Goal: Task Accomplishment & Management: Use online tool/utility

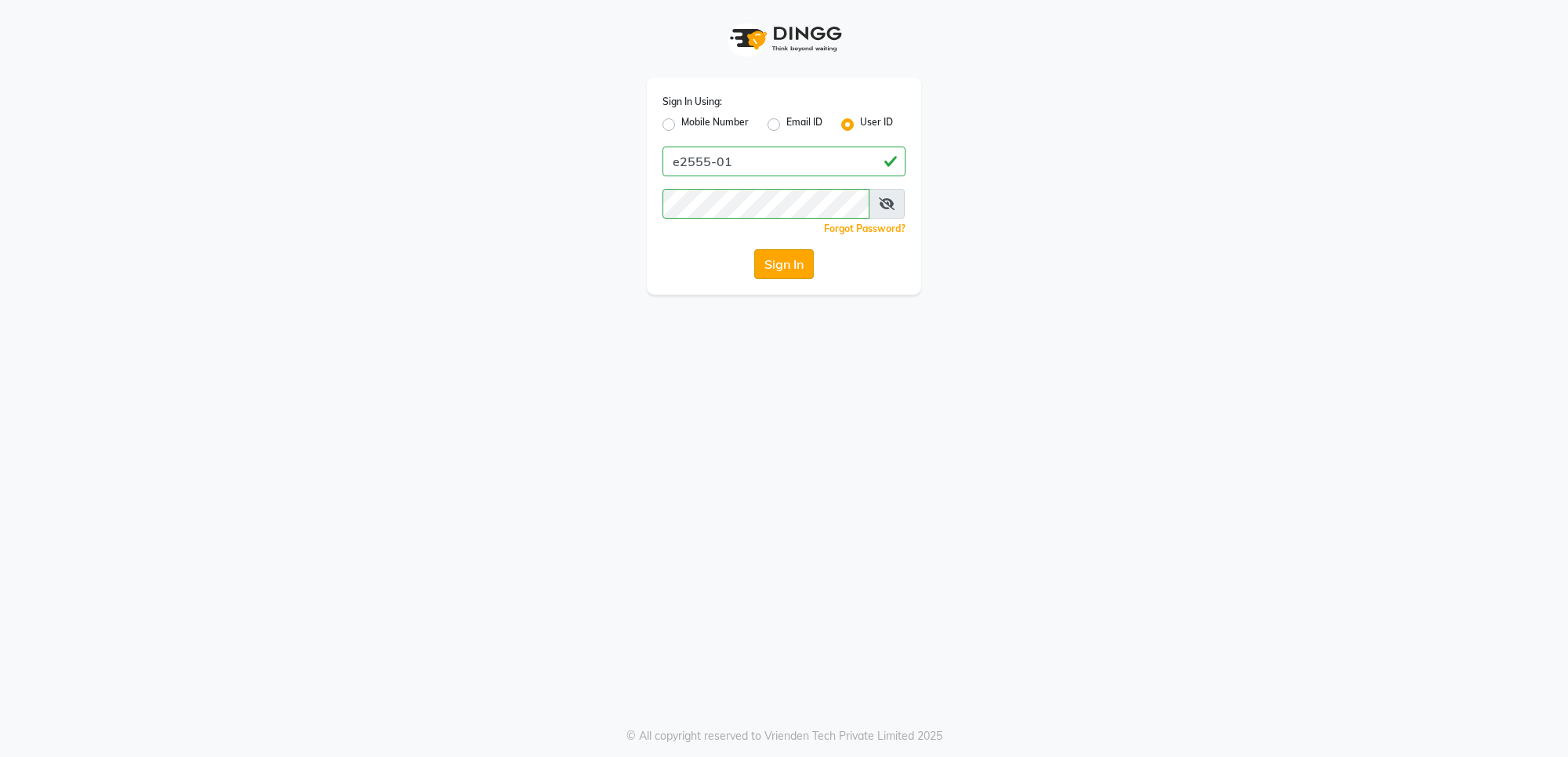
click at [759, 274] on button "Sign In" at bounding box center [784, 264] width 60 height 30
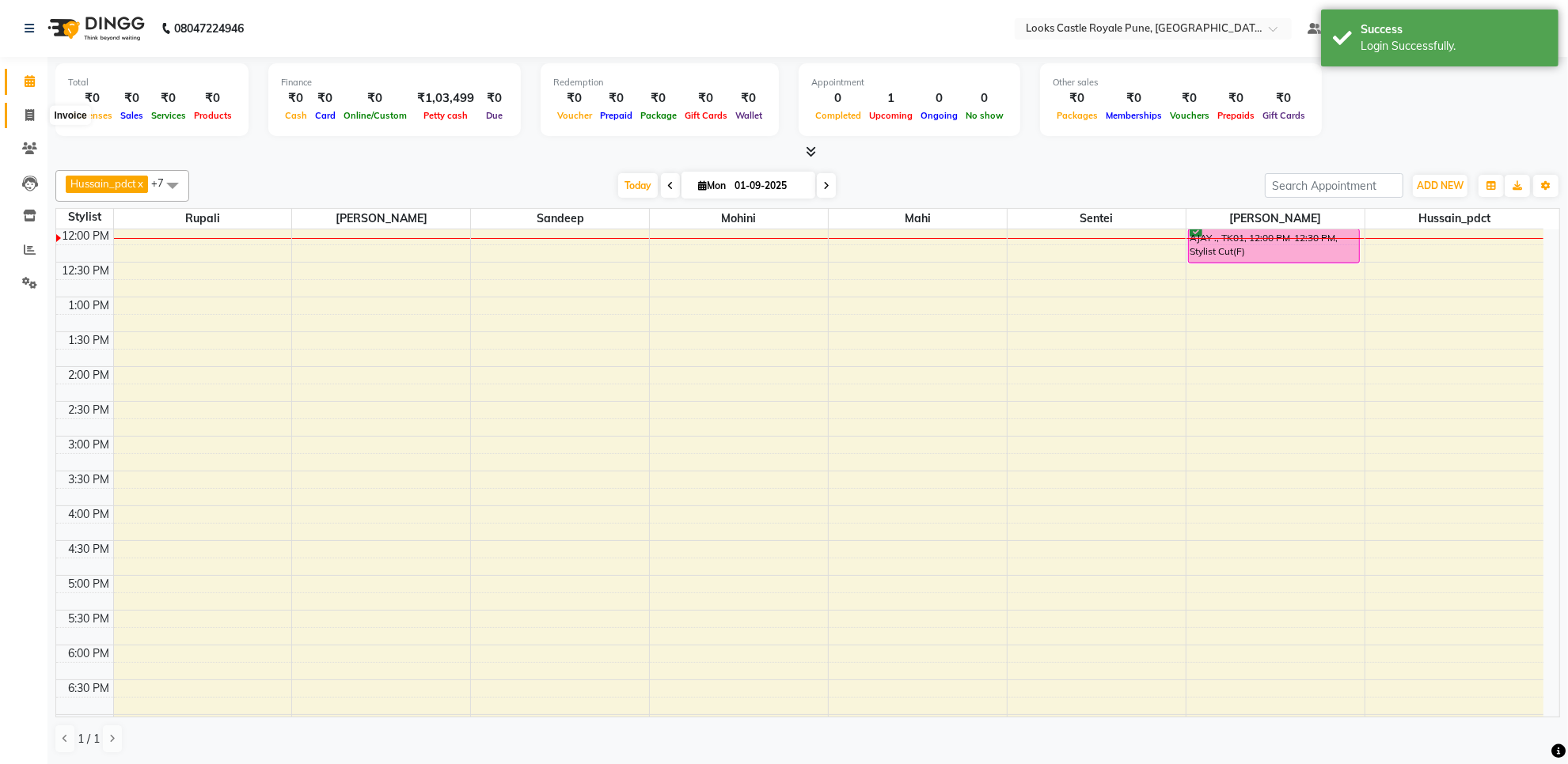
click at [27, 110] on icon at bounding box center [30, 115] width 9 height 12
select select "service"
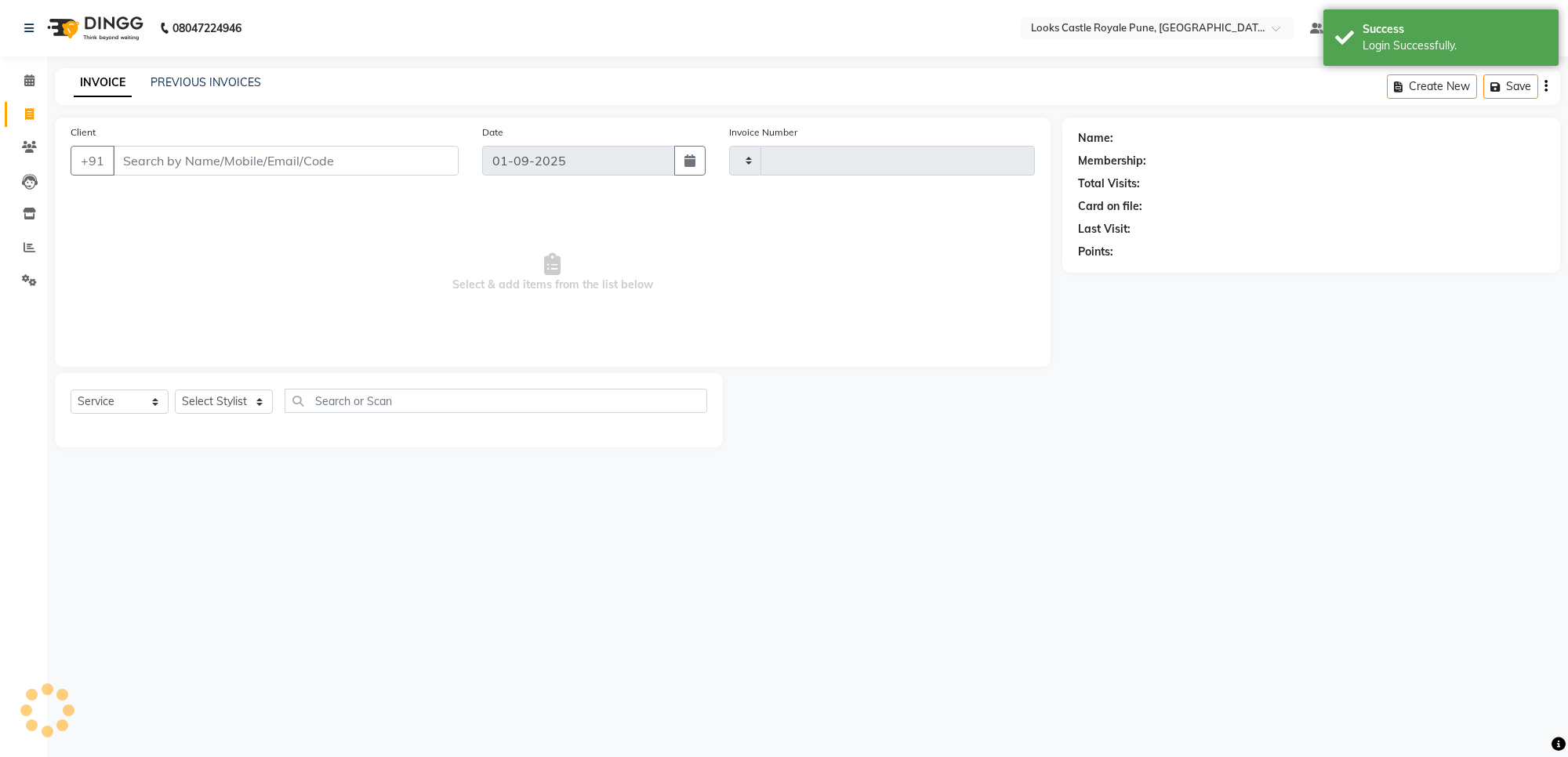
type input "2710"
select select "5915"
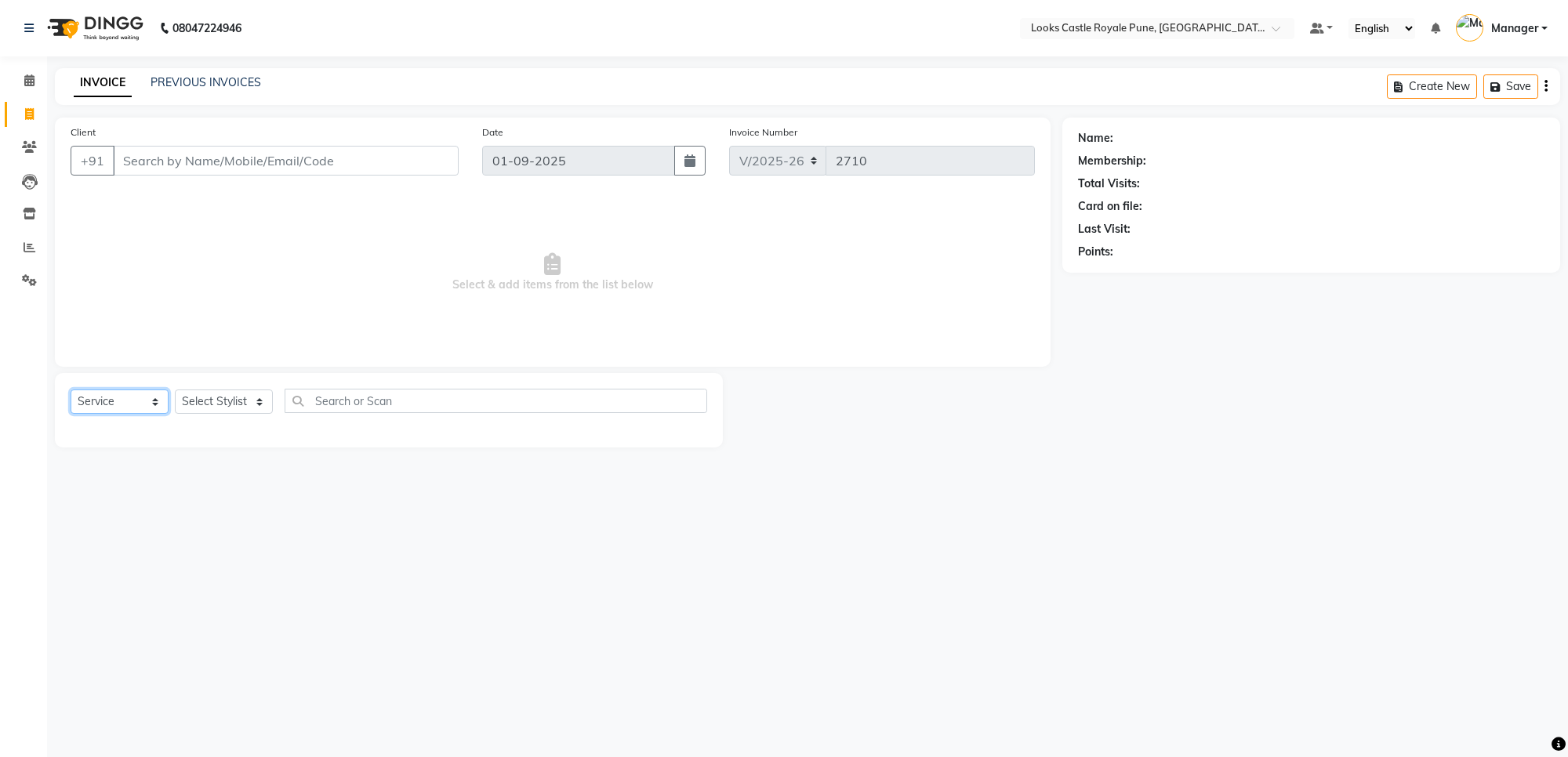
click at [131, 394] on select "Select Service Product Membership Package Voucher Prepaid Gift Card" at bounding box center [119, 402] width 98 height 24
select select "product"
click at [71, 390] on select "Select Service Product Membership Package Voucher Prepaid Gift Card" at bounding box center [119, 402] width 98 height 24
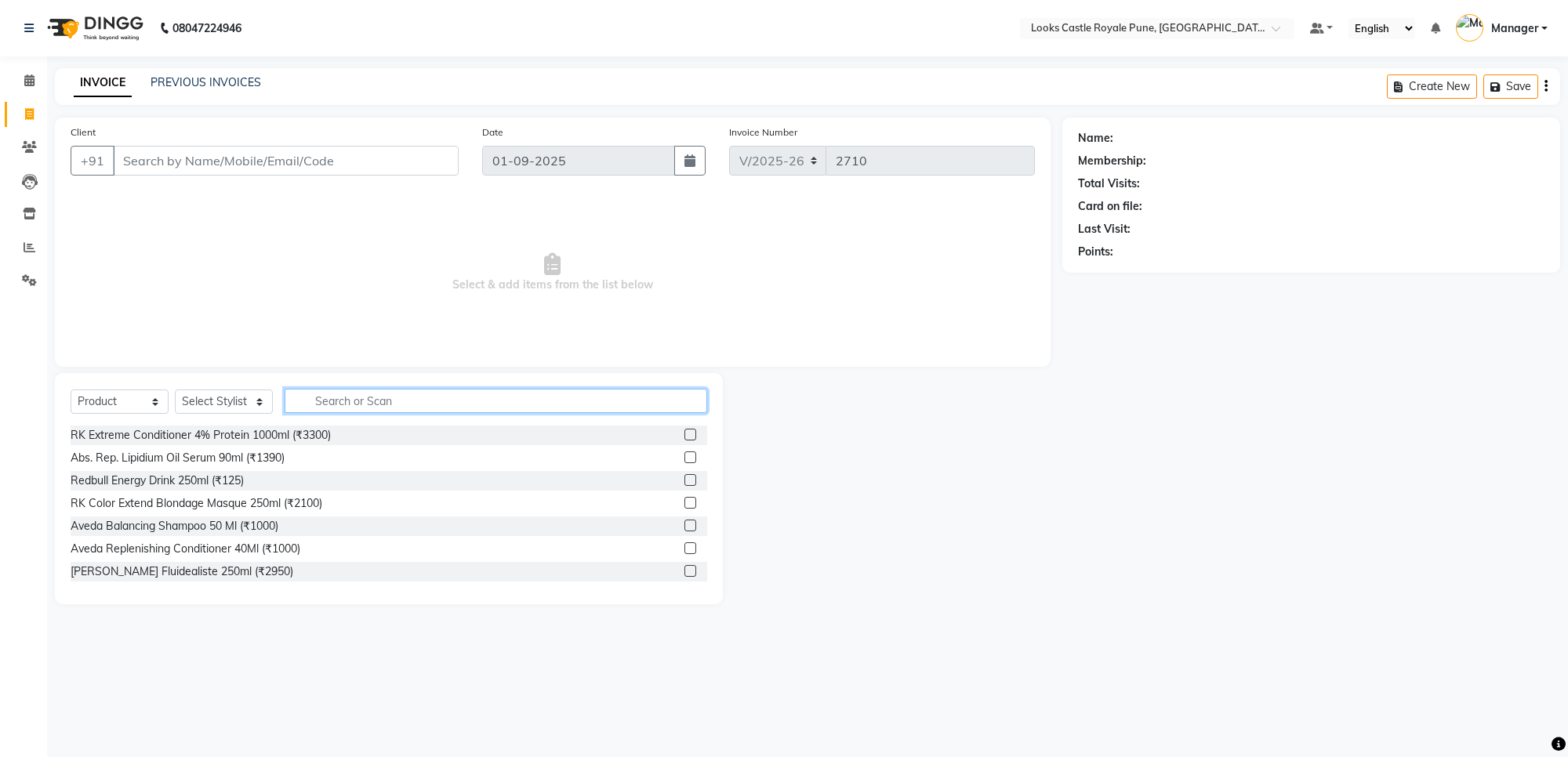
click at [361, 398] on input "text" at bounding box center [496, 401] width 423 height 24
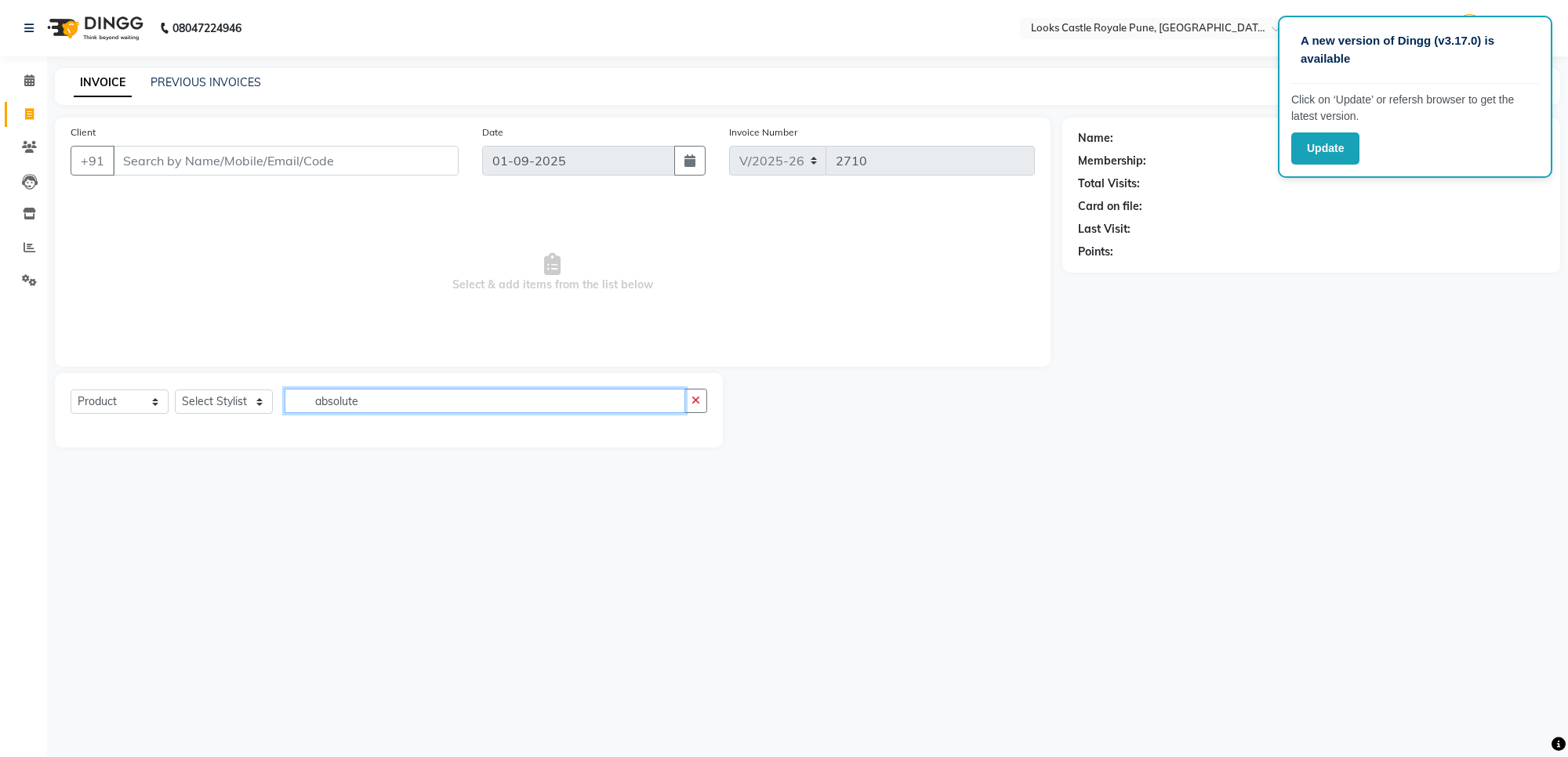
click at [381, 401] on input "absolute" at bounding box center [485, 401] width 401 height 24
type input "absolut re"
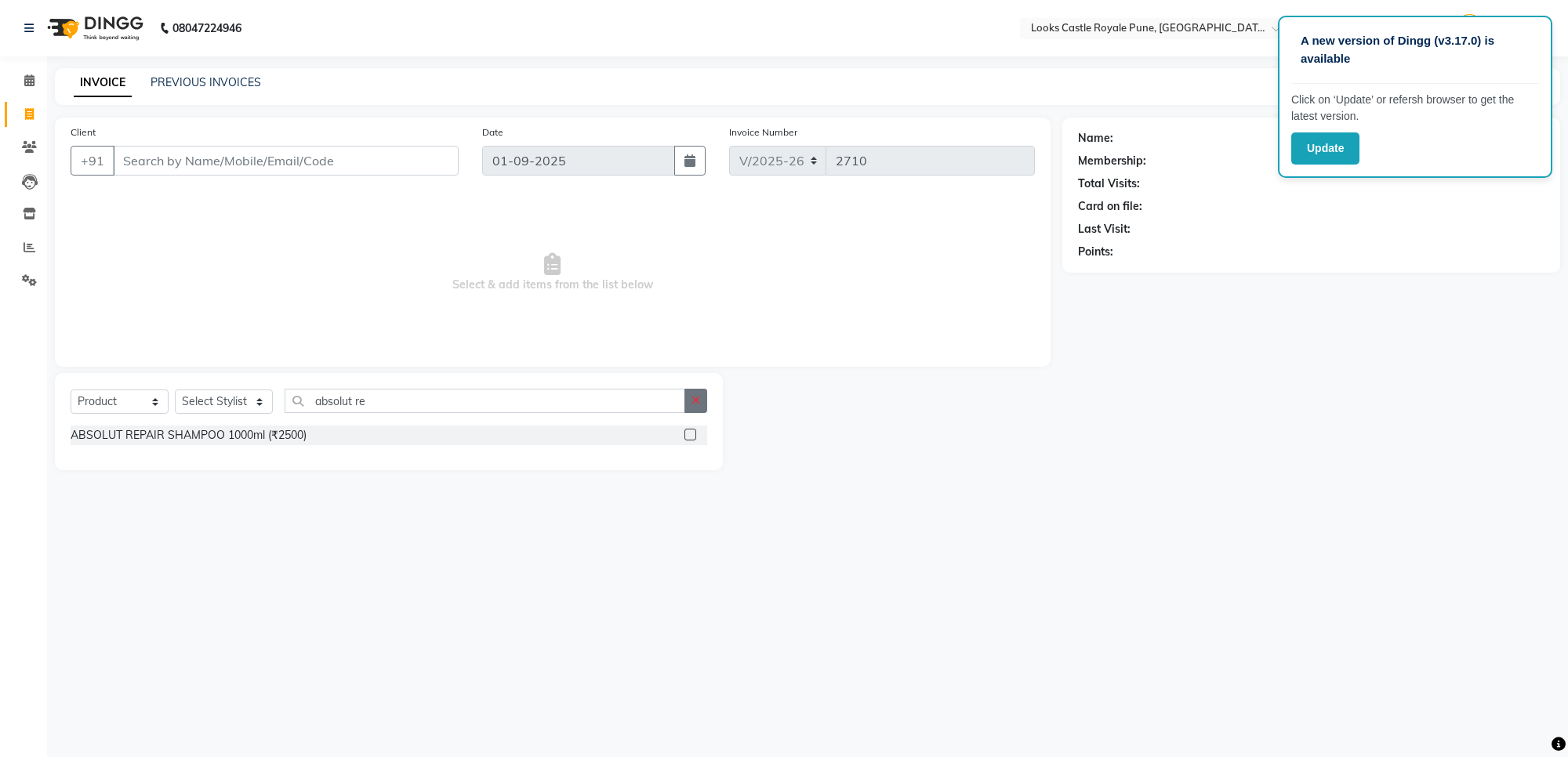
click at [703, 396] on button "button" at bounding box center [696, 401] width 23 height 24
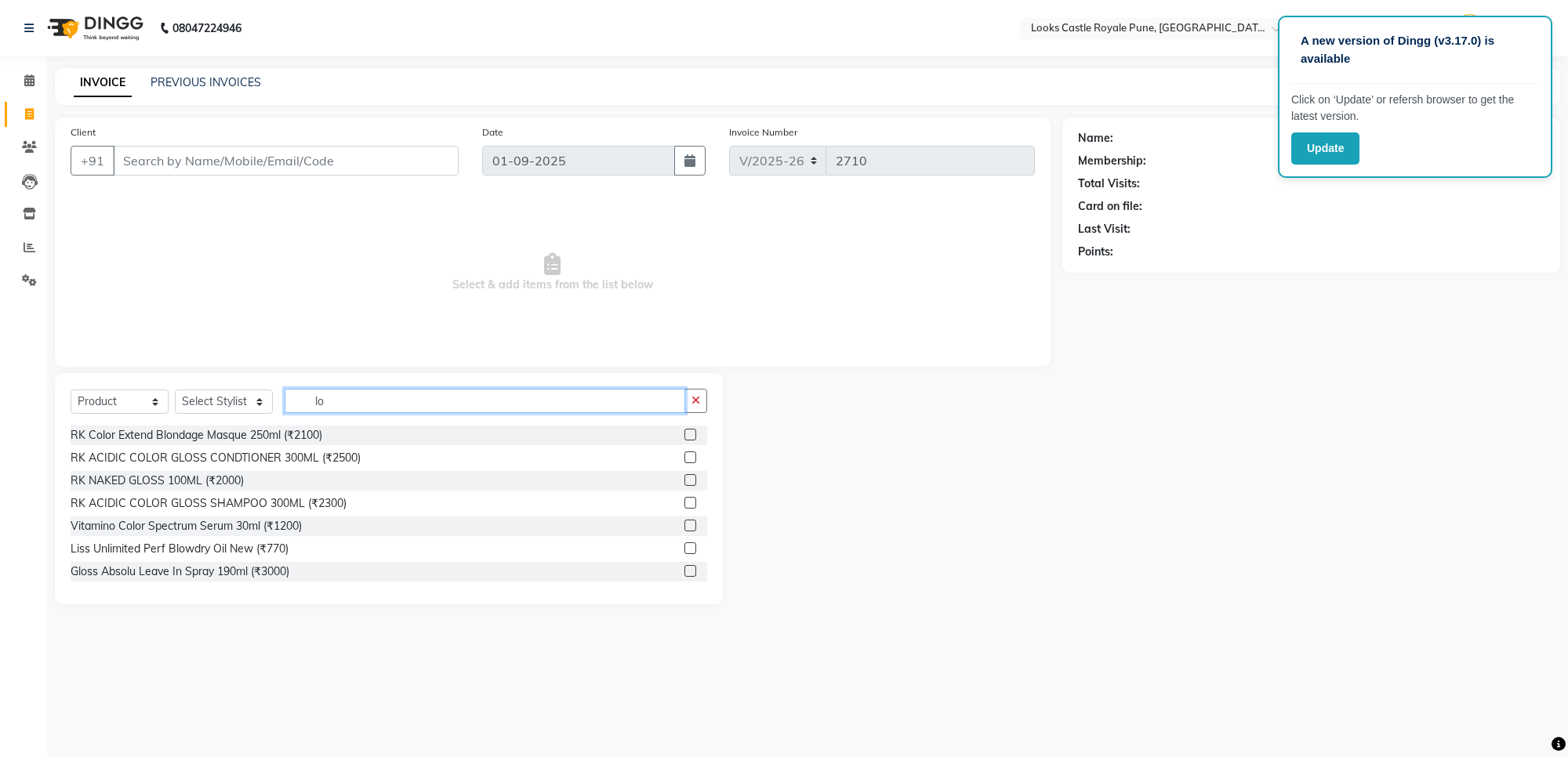
type input "l"
type input "abso"
